Goal: Task Accomplishment & Management: Use online tool/utility

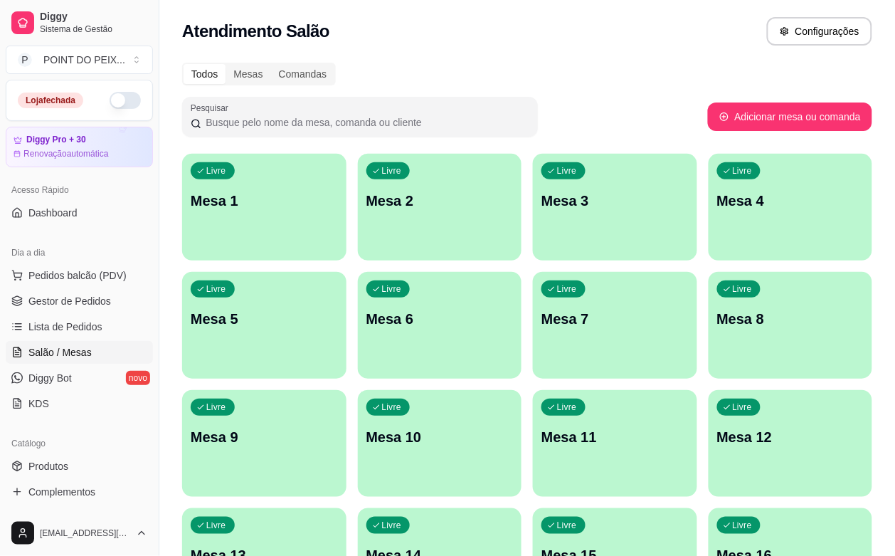
click at [110, 96] on button "button" at bounding box center [125, 100] width 31 height 17
click at [592, 52] on div "Atendimento Salão Configurações" at bounding box center [527, 27] width 736 height 54
click at [709, 340] on div "Livre Mesa 8" at bounding box center [791, 317] width 164 height 90
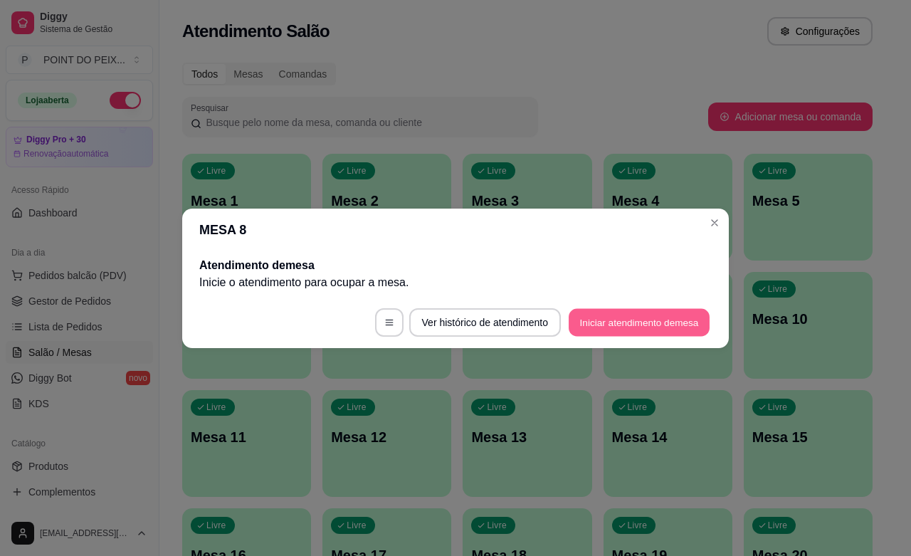
click at [612, 327] on button "Iniciar atendimento de mesa" at bounding box center [639, 322] width 141 height 28
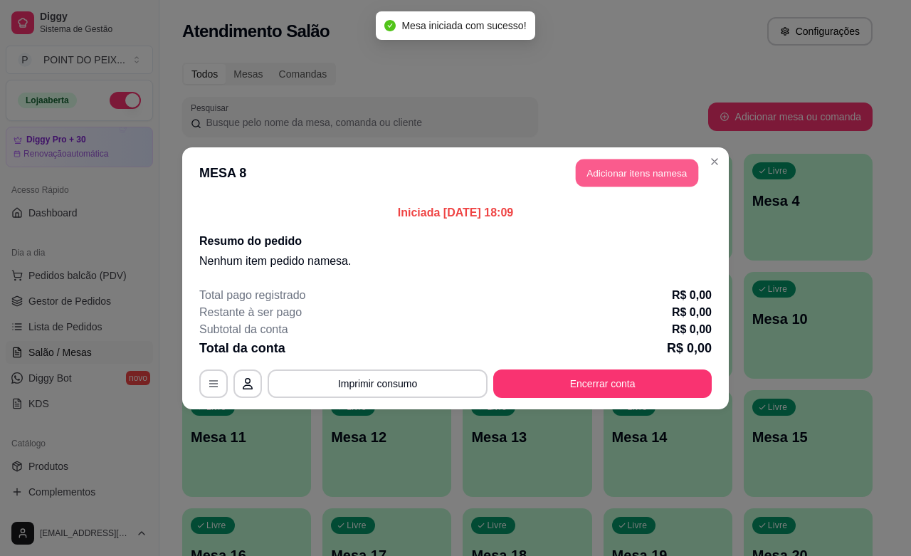
click at [637, 179] on button "Adicionar itens na mesa" at bounding box center [637, 173] width 122 height 28
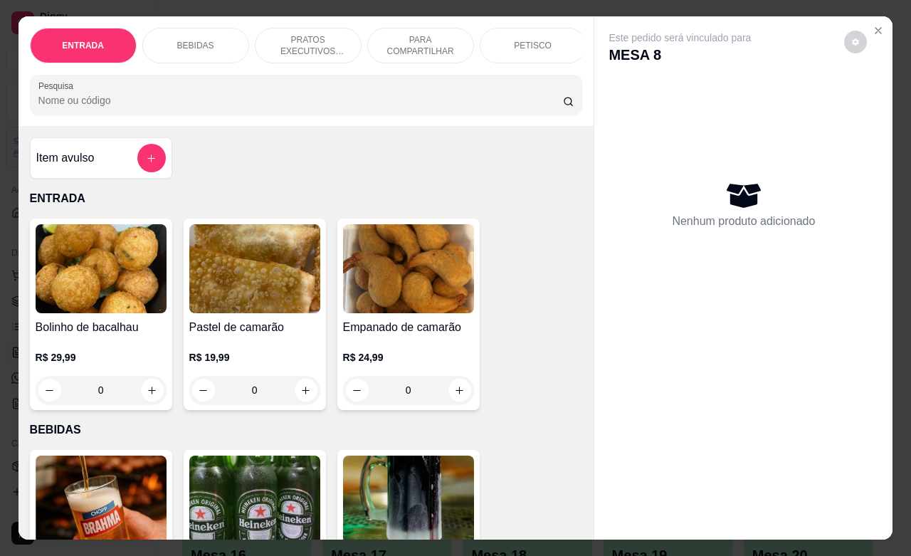
click at [534, 43] on p "PETISCO" at bounding box center [533, 45] width 38 height 11
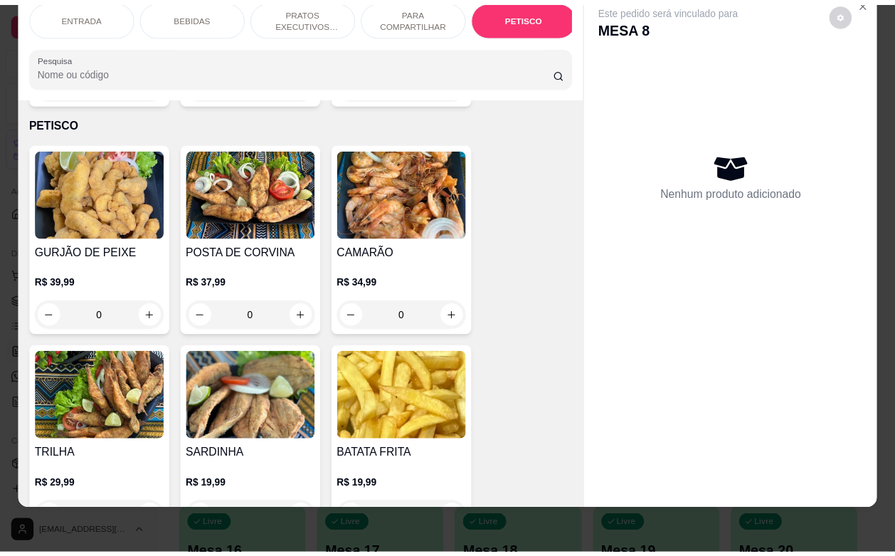
scroll to position [3410, 0]
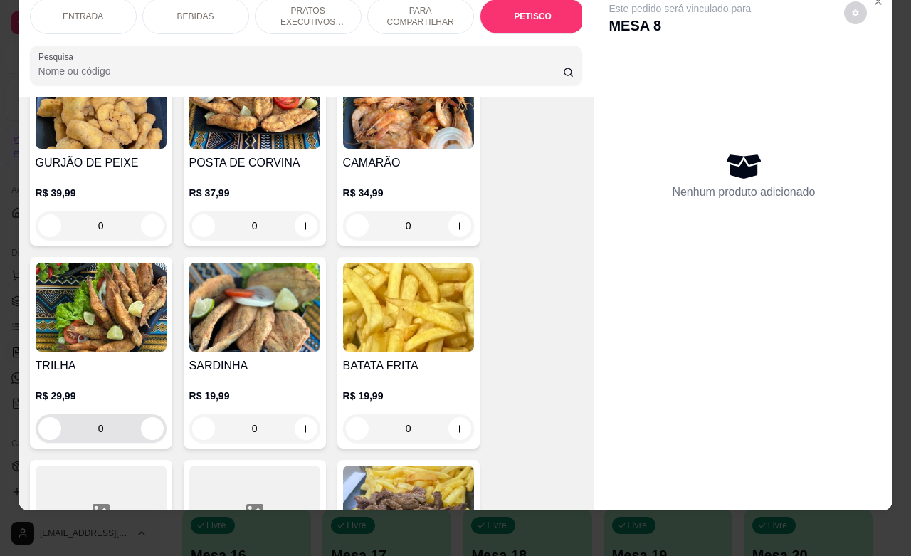
drag, startPoint x: 132, startPoint y: 418, endPoint x: 142, endPoint y: 421, distance: 10.6
click at [140, 421] on div "0" at bounding box center [100, 428] width 125 height 28
click at [147, 423] on icon "increase-product-quantity" at bounding box center [152, 428] width 11 height 11
type input "1"
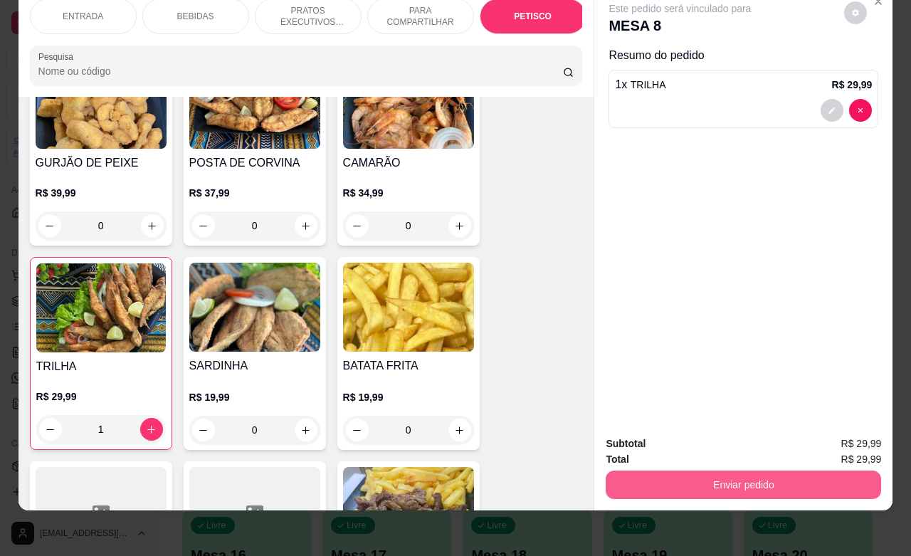
click at [685, 470] on button "Enviar pedido" at bounding box center [743, 484] width 275 height 28
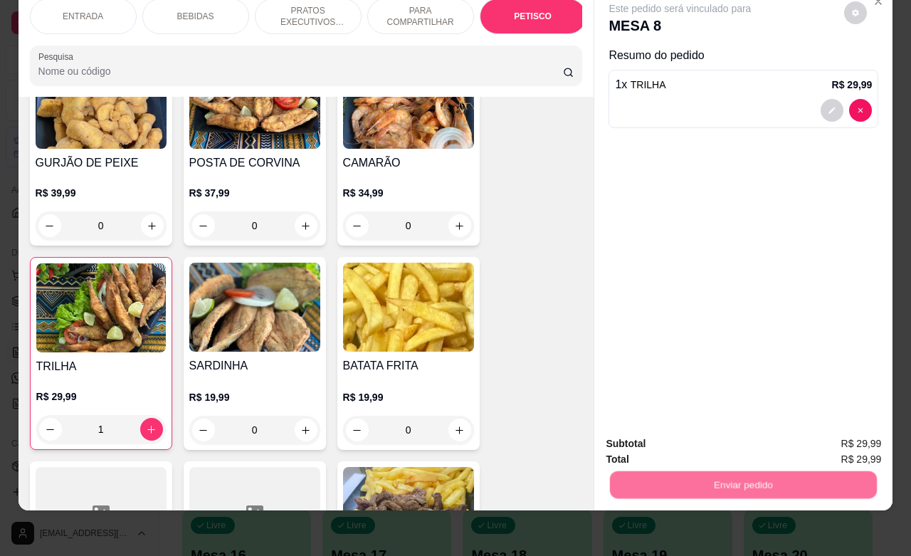
click at [675, 443] on button "Não registrar e enviar pedido" at bounding box center [695, 434] width 144 height 26
